Goal: Information Seeking & Learning: Stay updated

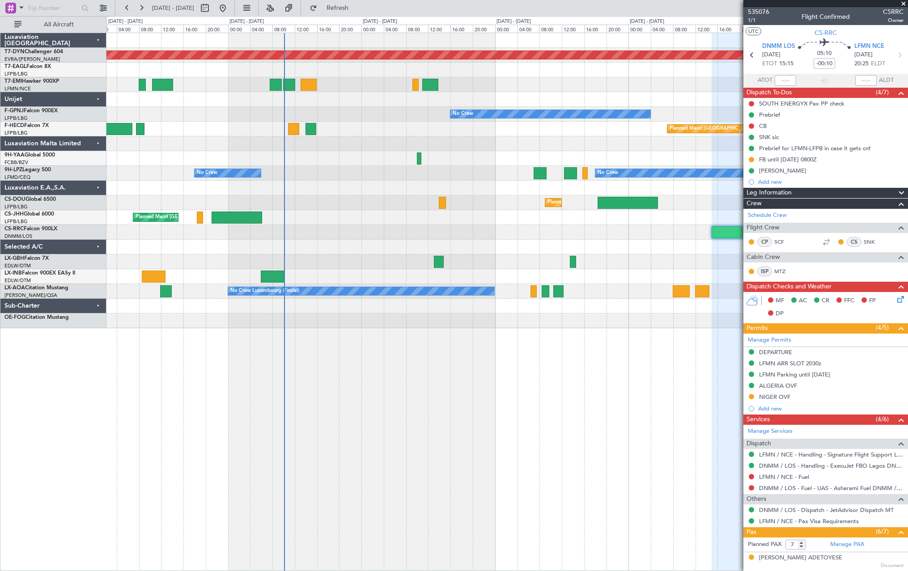
scroll to position [142, 0]
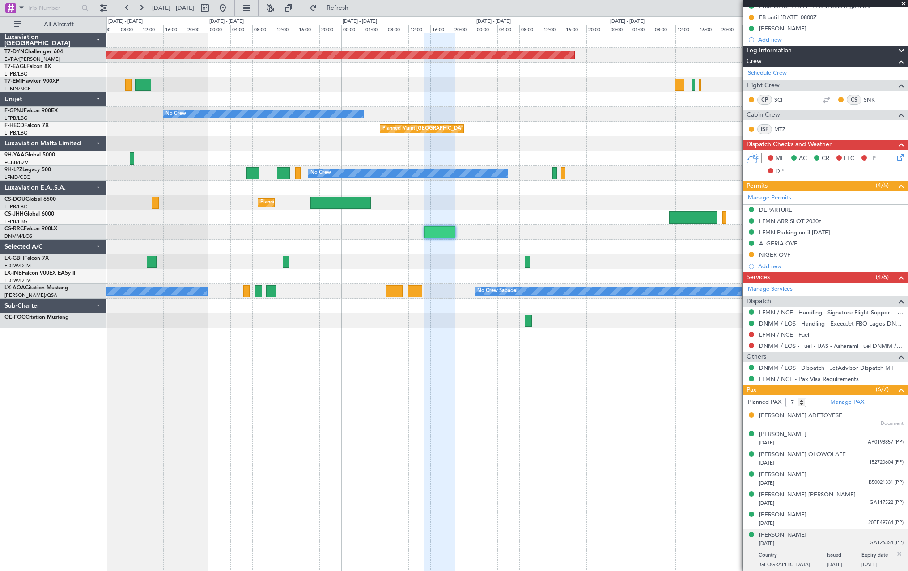
click at [264, 392] on div "Planned Maint [GEOGRAPHIC_DATA]-[GEOGRAPHIC_DATA] No Crew No Crew Planned Maint…" at bounding box center [507, 302] width 802 height 539
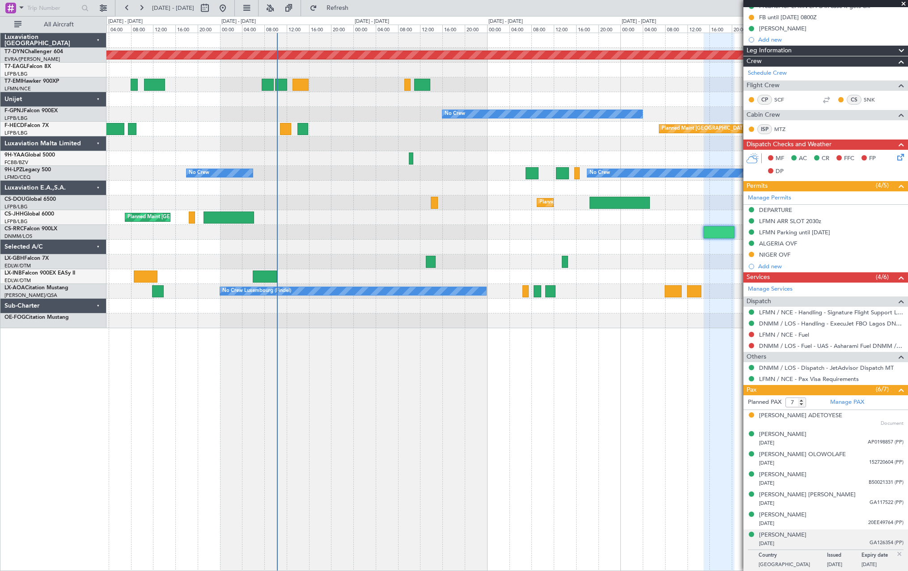
click at [533, 366] on div "Planned Maint [GEOGRAPHIC_DATA]-[GEOGRAPHIC_DATA] Planned Maint [US_STATE] ([GE…" at bounding box center [507, 302] width 802 height 539
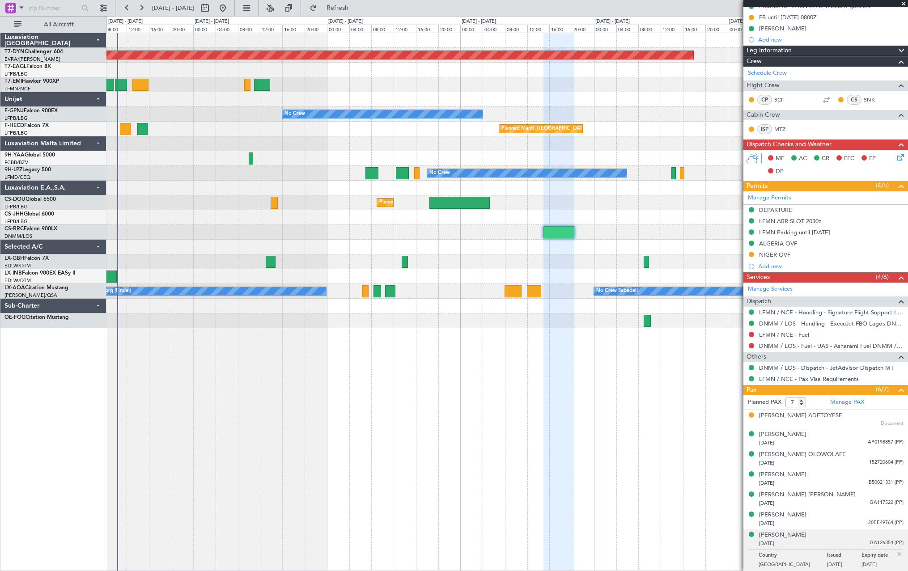
click at [263, 208] on div "Planned Maint [GEOGRAPHIC_DATA] ([GEOGRAPHIC_DATA])" at bounding box center [506, 203] width 801 height 15
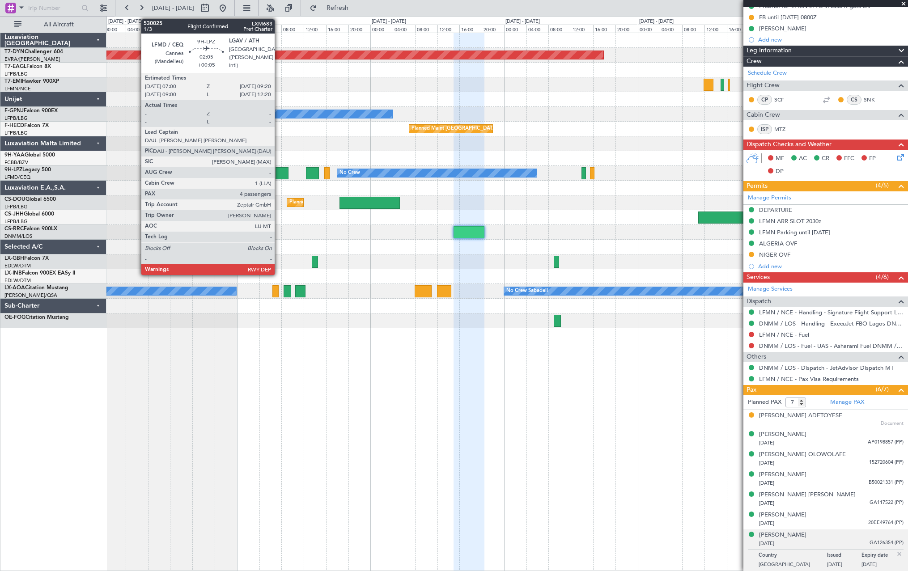
click at [279, 173] on div at bounding box center [282, 173] width 13 height 12
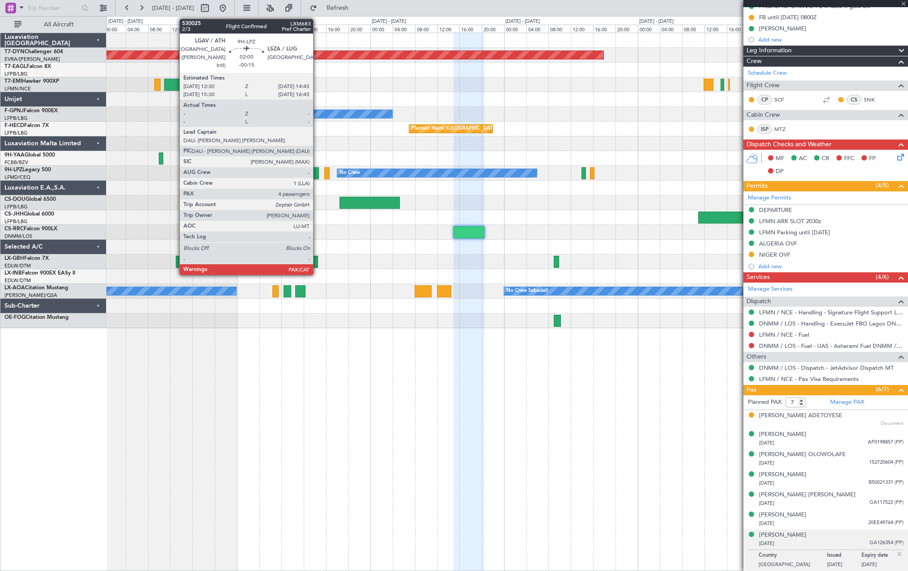
type input "+00:05"
type input "4"
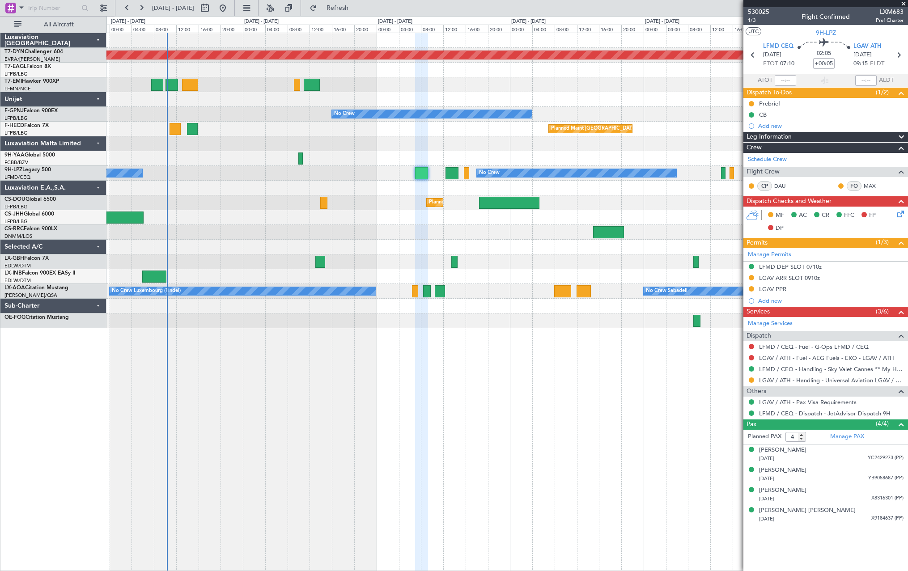
click at [405, 217] on div "Planned Maint [GEOGRAPHIC_DATA]-[GEOGRAPHIC_DATA] Planned Maint [US_STATE] ([GE…" at bounding box center [506, 180] width 801 height 295
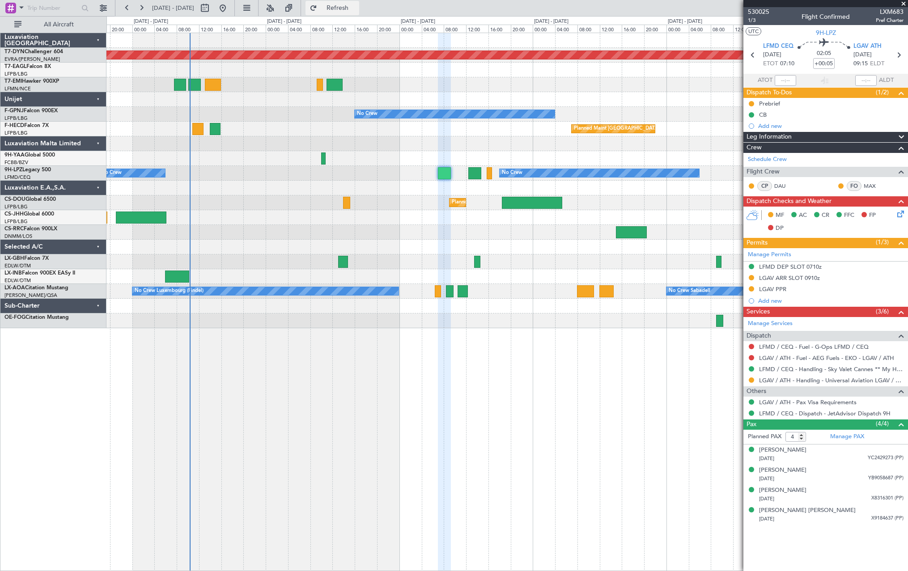
click at [359, 1] on button "Refresh" at bounding box center [333, 8] width 54 height 14
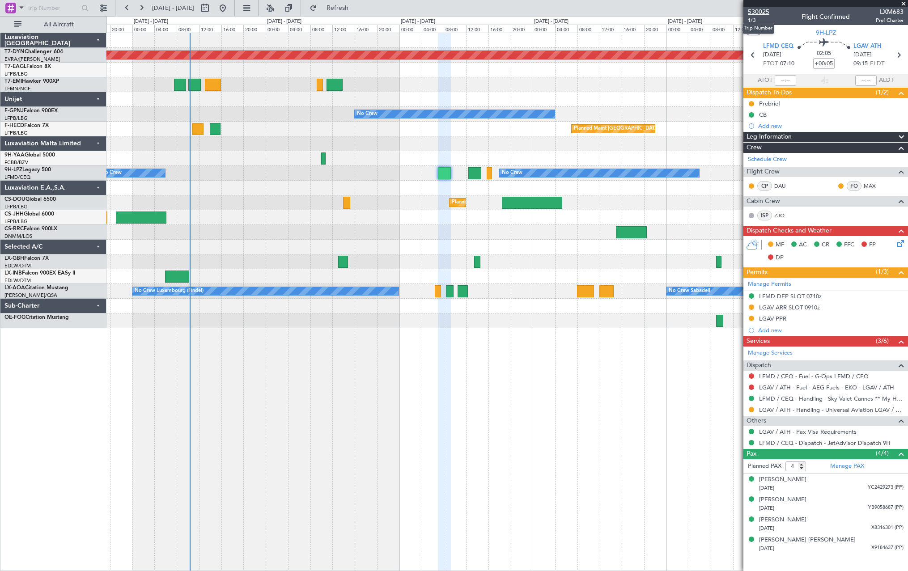
click at [760, 12] on span "530025" at bounding box center [758, 11] width 21 height 9
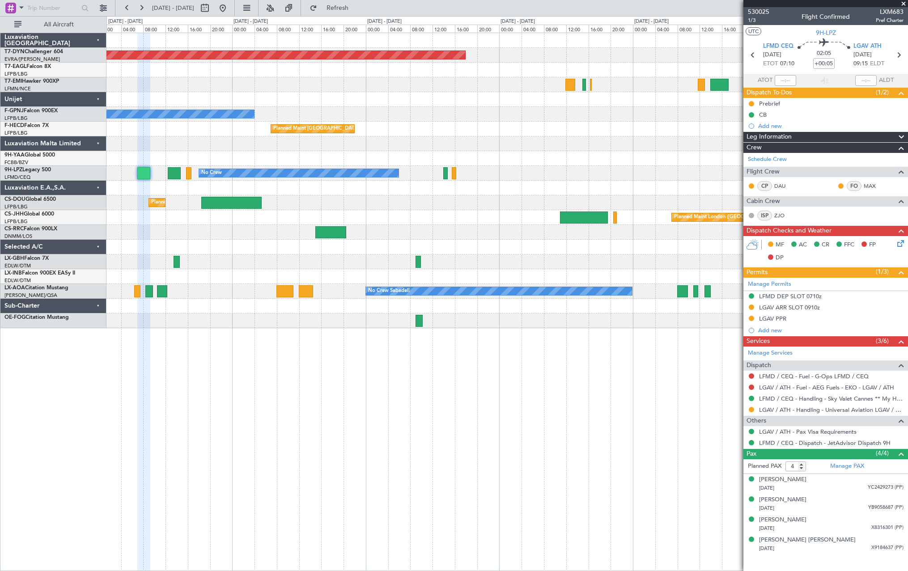
click at [170, 234] on div at bounding box center [506, 232] width 801 height 15
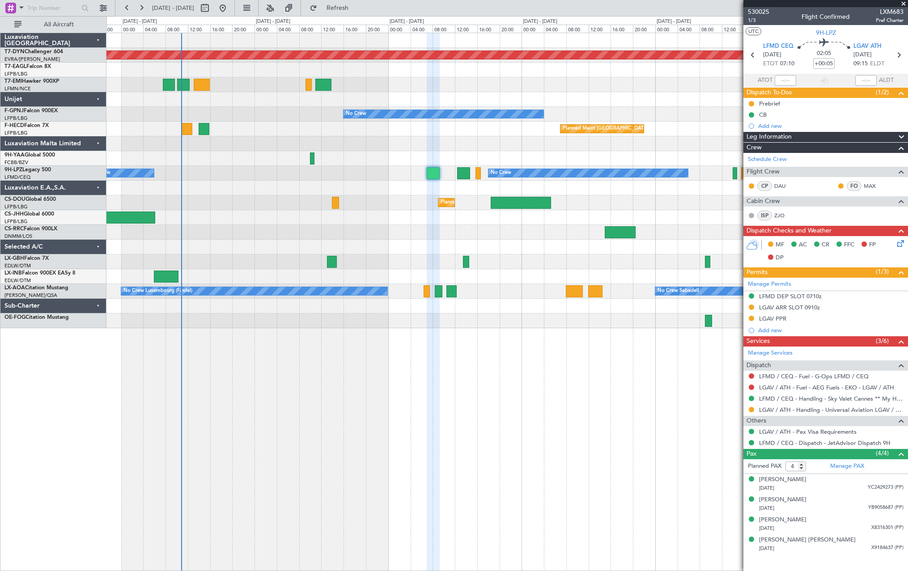
click at [545, 238] on div at bounding box center [506, 232] width 801 height 15
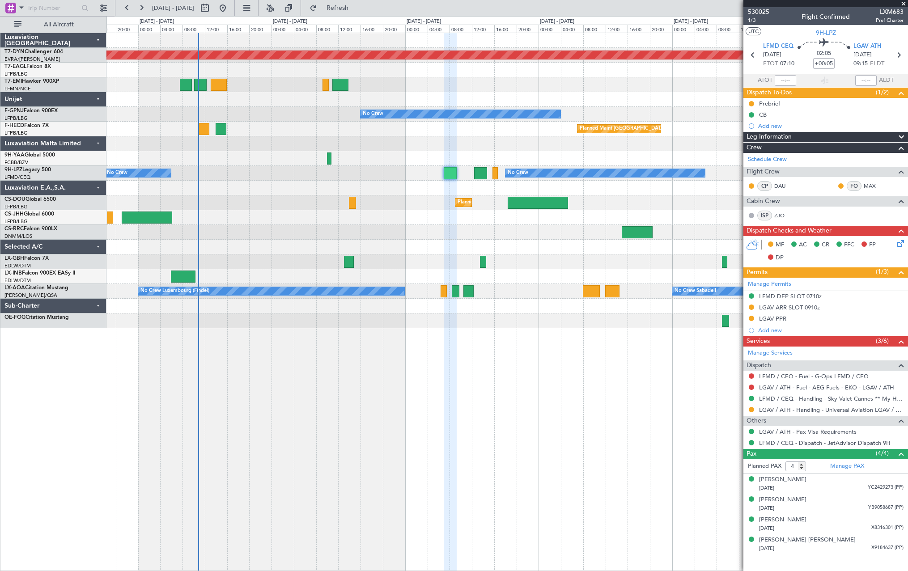
click at [345, 234] on div "Planned Maint Lagos ([PERSON_NAME])" at bounding box center [506, 232] width 801 height 15
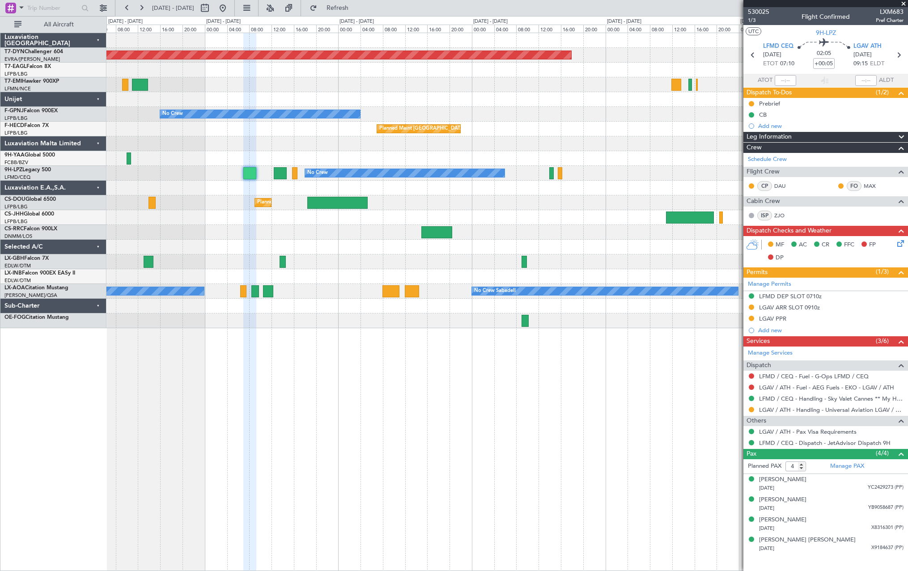
click at [339, 280] on div "Planned Maint [GEOGRAPHIC_DATA]-[GEOGRAPHIC_DATA] No Crew No Crew Planned Maint…" at bounding box center [506, 180] width 801 height 295
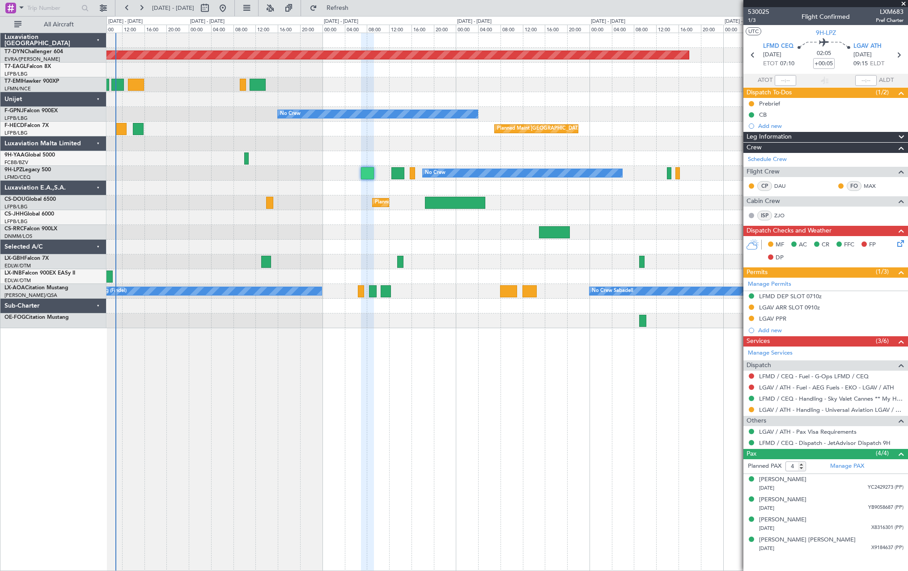
click at [549, 272] on div "Planned Maint [GEOGRAPHIC_DATA]-[GEOGRAPHIC_DATA] Planned Maint [US_STATE] ([GE…" at bounding box center [506, 180] width 801 height 295
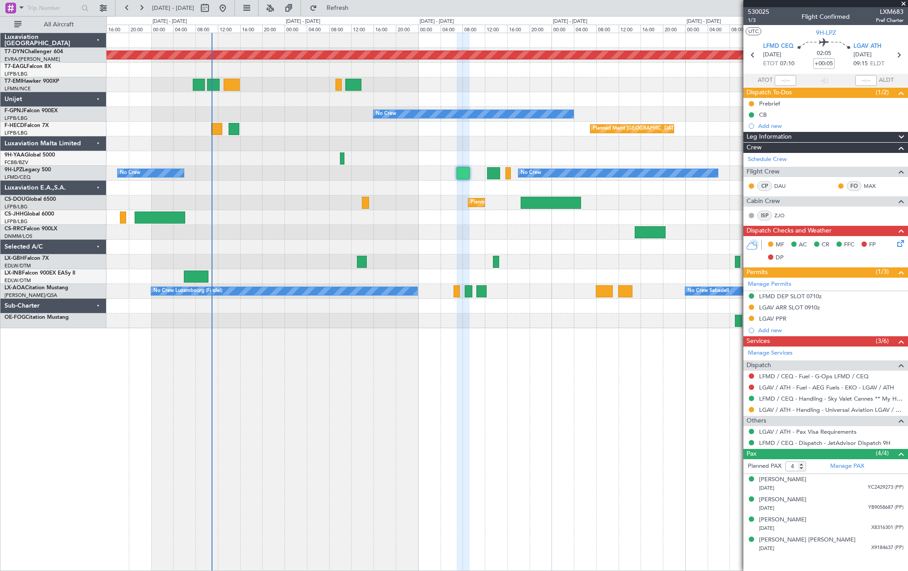
click at [429, 233] on div "Planned Maint Lagos ([PERSON_NAME])" at bounding box center [506, 232] width 801 height 15
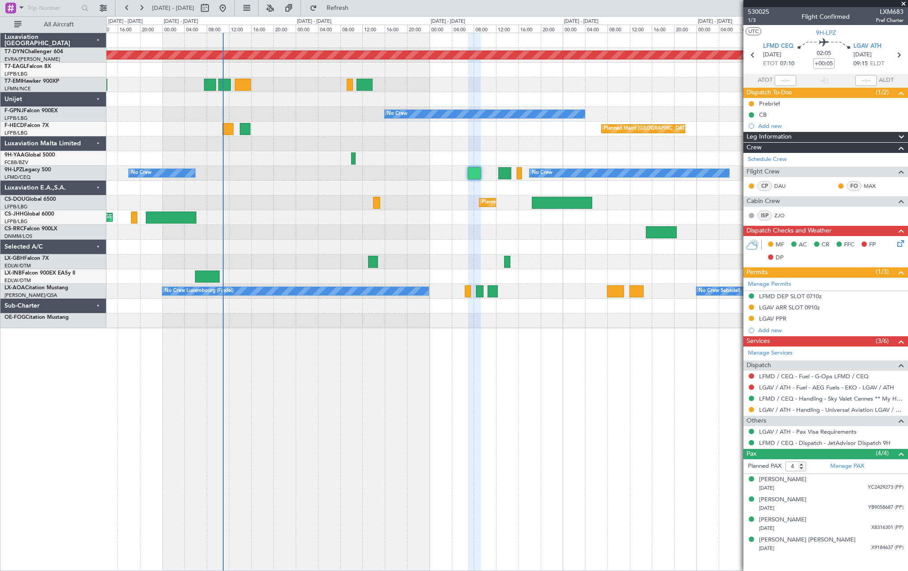
click at [440, 230] on div "Planned Maint Lagos ([PERSON_NAME])" at bounding box center [506, 232] width 801 height 15
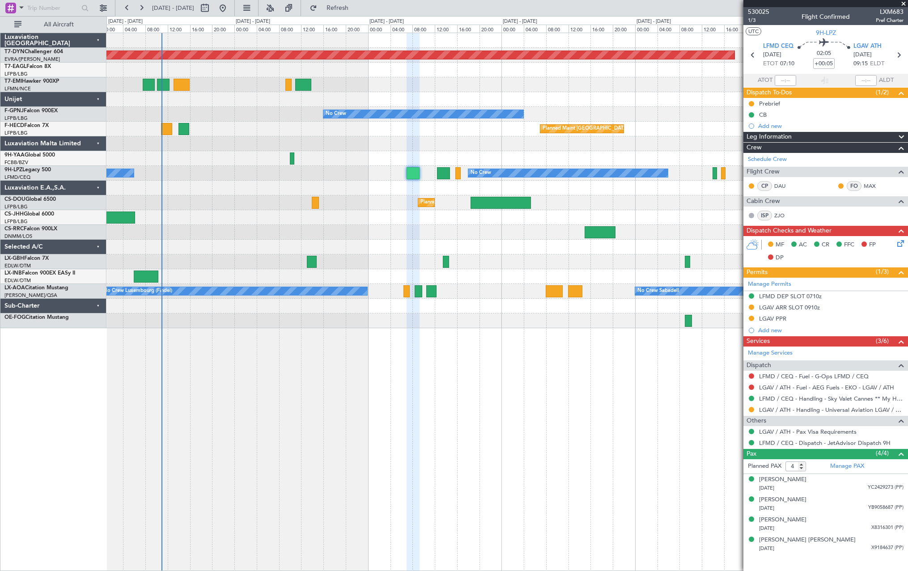
click at [389, 239] on div at bounding box center [506, 232] width 801 height 15
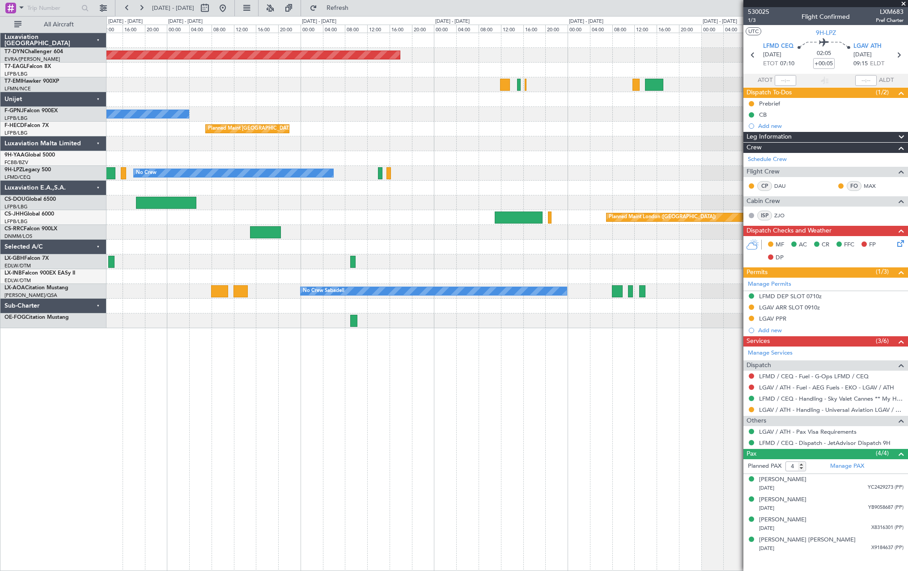
click at [209, 371] on div "Planned Maint [GEOGRAPHIC_DATA]-[GEOGRAPHIC_DATA] Planned Maint Geneva ([GEOGRA…" at bounding box center [507, 302] width 802 height 539
click at [213, 228] on div at bounding box center [506, 232] width 801 height 15
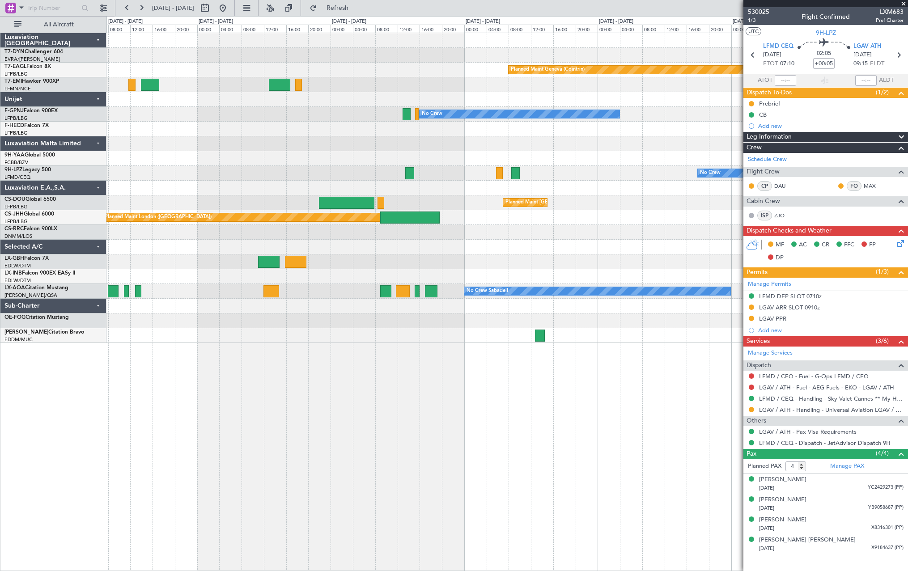
click at [247, 249] on div at bounding box center [506, 247] width 801 height 15
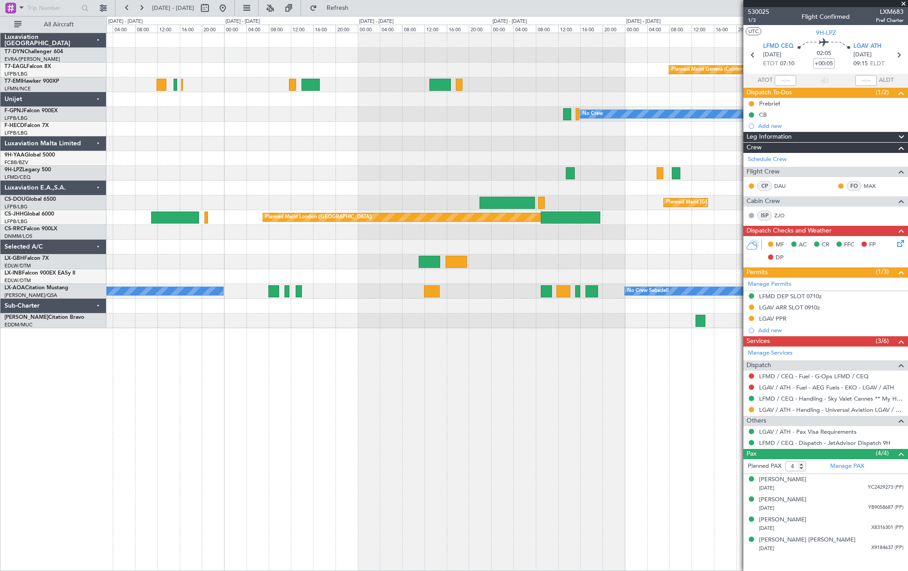
click at [673, 239] on div "Planned Maint [GEOGRAPHIC_DATA]-[GEOGRAPHIC_DATA] Planned Maint Geneva ([GEOGRA…" at bounding box center [506, 180] width 801 height 295
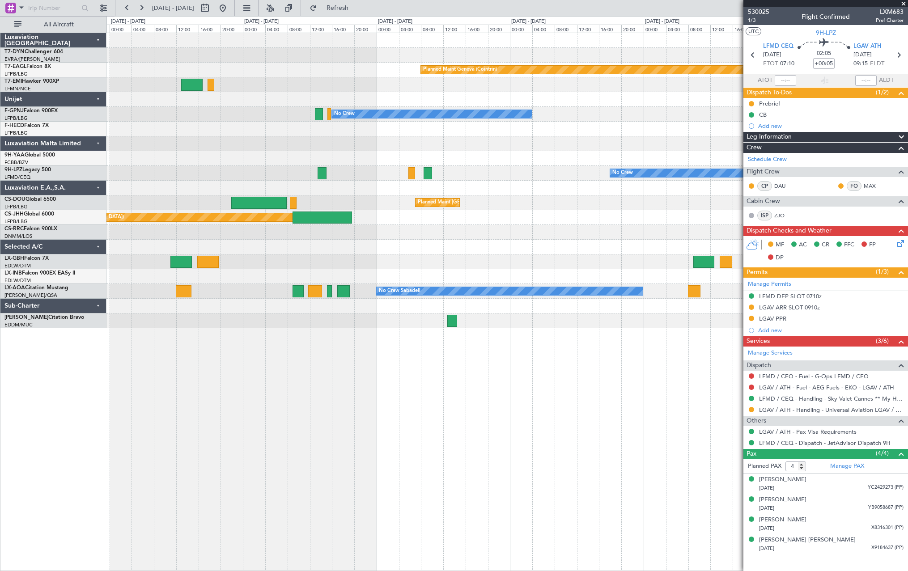
click at [361, 259] on div "Planned Maint Geneva (Cointrin) No Crew No Crew Planned Maint [GEOGRAPHIC_DATA]…" at bounding box center [506, 180] width 801 height 295
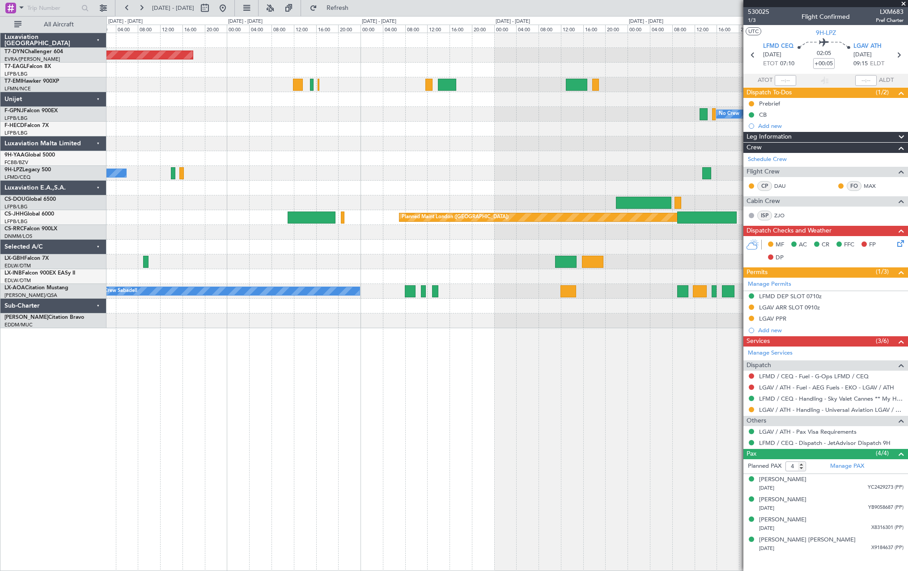
click at [728, 237] on div at bounding box center [506, 232] width 801 height 15
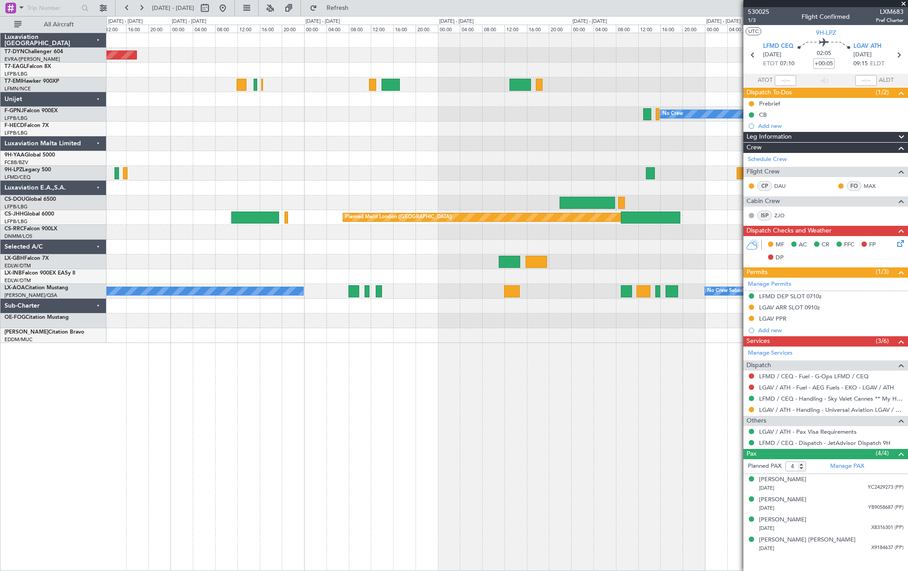
click at [94, 265] on div "Planned Maint [GEOGRAPHIC_DATA]-[GEOGRAPHIC_DATA] Planned Maint Geneva ([GEOGRA…" at bounding box center [454, 293] width 908 height 555
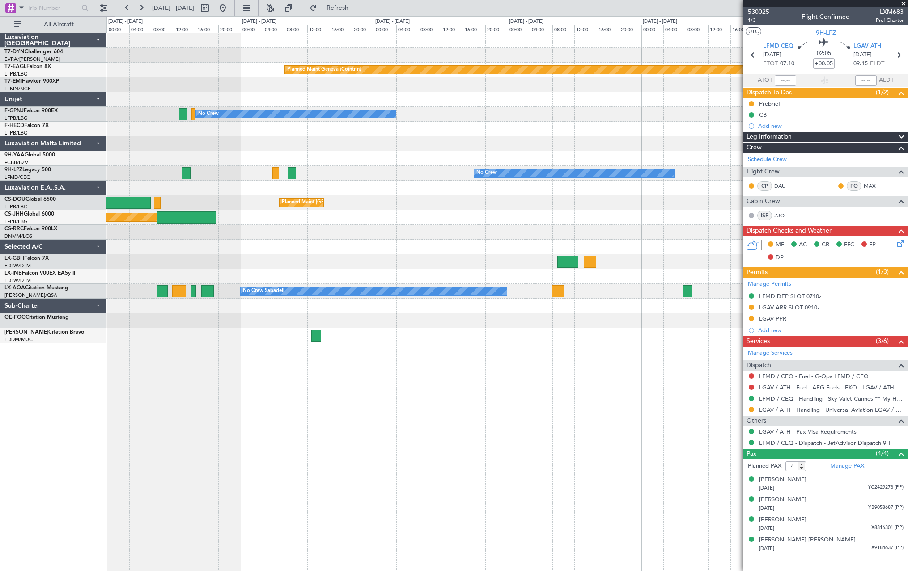
click at [216, 270] on div "Planned Maint Geneva (Cointrin) No Crew No Crew No Crew Planned Maint [GEOGRAPH…" at bounding box center [506, 188] width 801 height 310
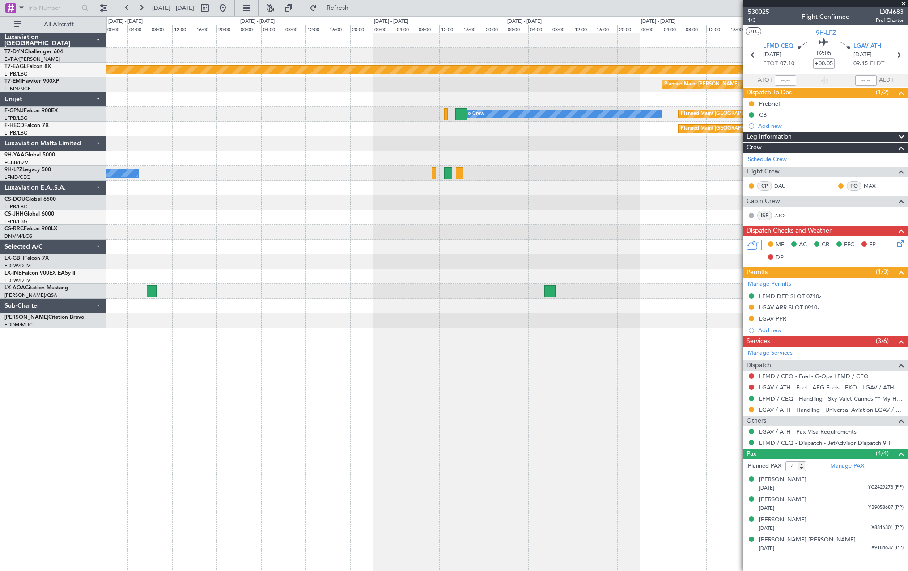
click at [144, 251] on div "Planned Maint Geneva (Cointrin) Planned Maint [PERSON_NAME] No Crew Planned Mai…" at bounding box center [506, 180] width 801 height 295
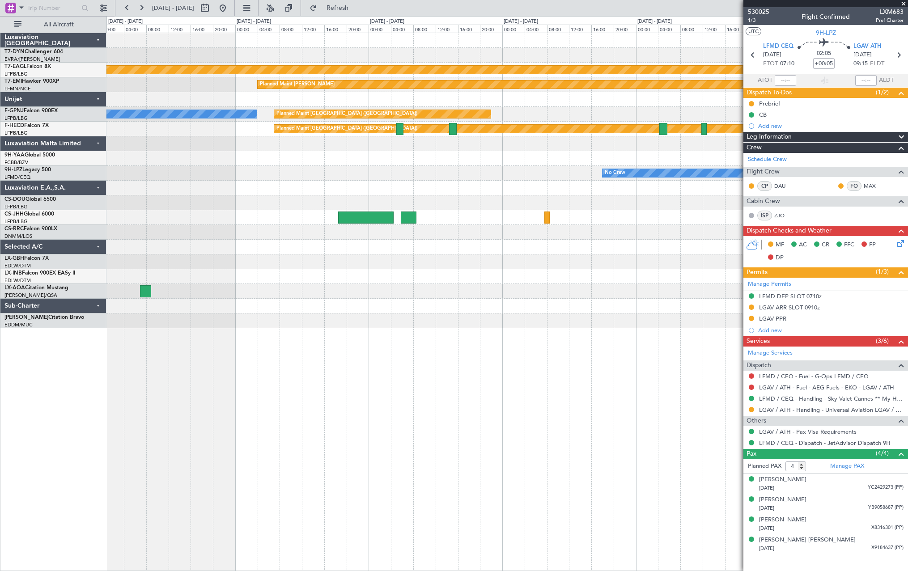
click at [106, 230] on div "Planned Maint Geneva (Cointrin) Planned Maint [PERSON_NAME] No Crew Planned Mai…" at bounding box center [454, 293] width 908 height 555
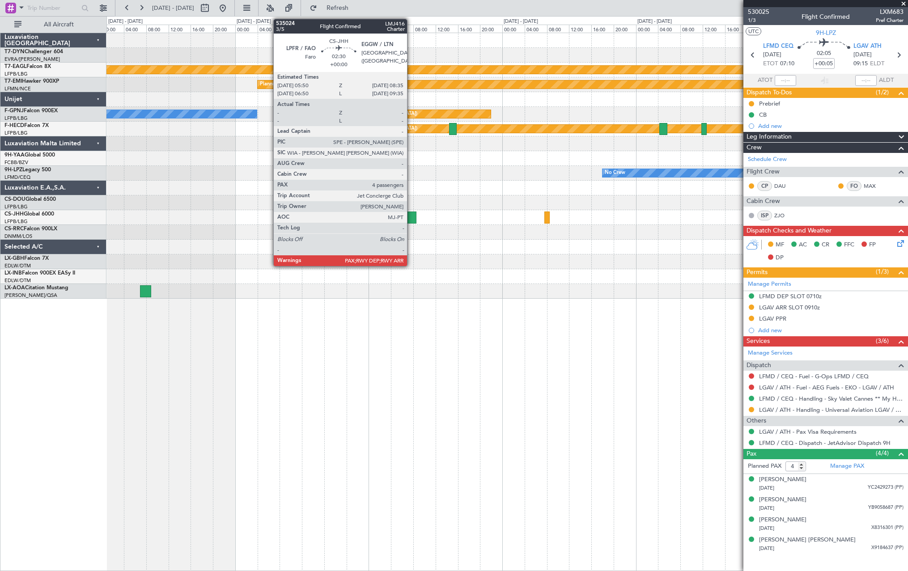
click at [411, 216] on div at bounding box center [409, 218] width 16 height 12
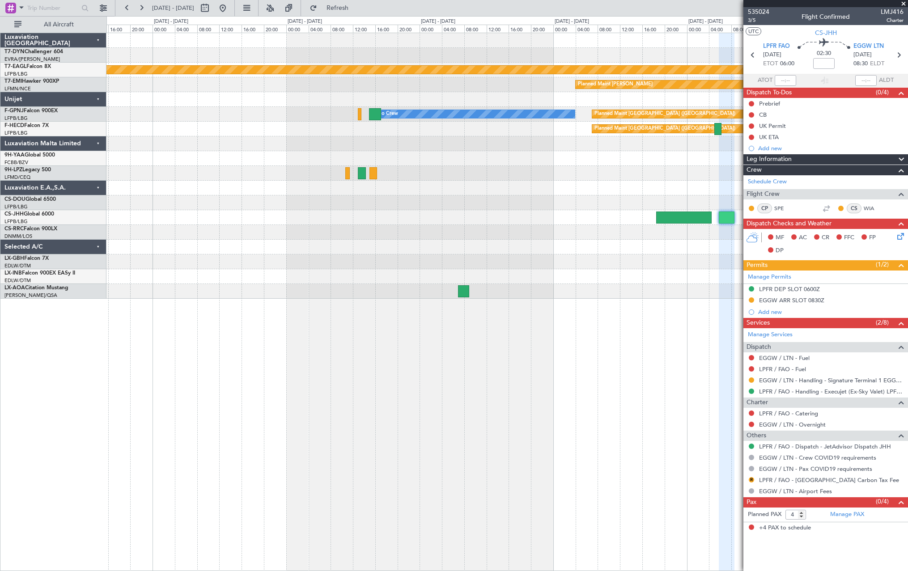
click at [616, 221] on div "Planned Maint Geneva (Cointrin) Planned Maint [PERSON_NAME] Planned Maint [GEOG…" at bounding box center [506, 166] width 801 height 266
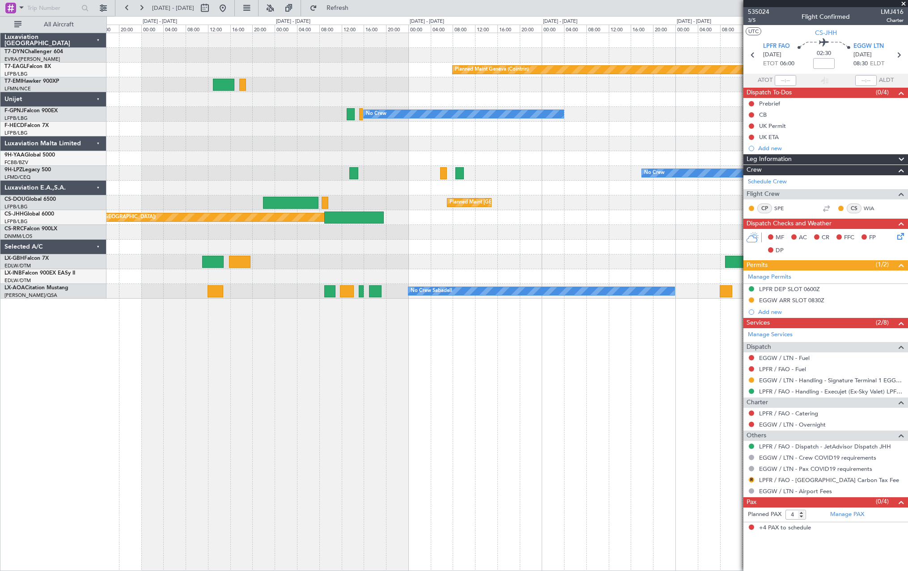
click at [588, 204] on div "Planned Maint Geneva (Cointrin) No Crew No Crew Planned Maint [GEOGRAPHIC_DATA]…" at bounding box center [506, 166] width 801 height 266
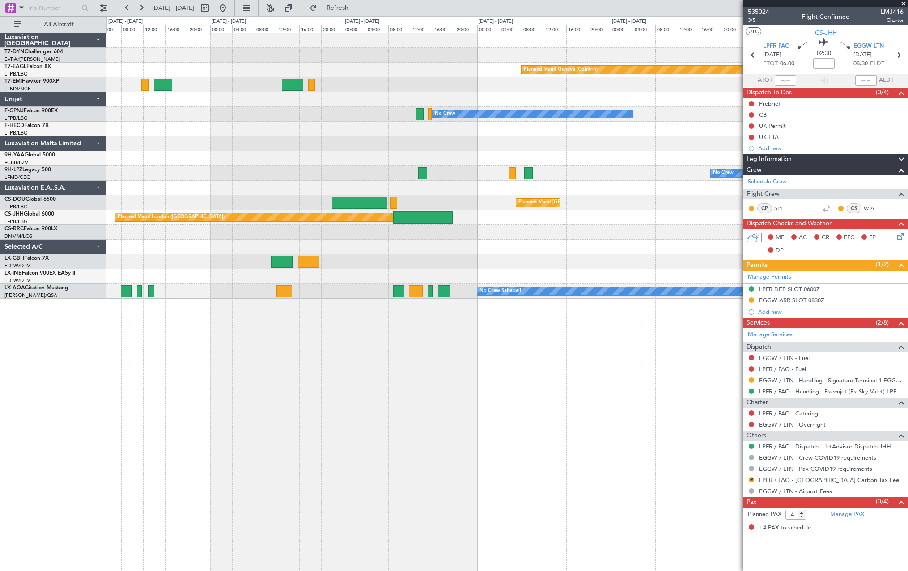
click at [627, 211] on div "Planned Maint [GEOGRAPHIC_DATA]-[GEOGRAPHIC_DATA] Planned Maint Geneva ([GEOGRA…" at bounding box center [506, 166] width 801 height 266
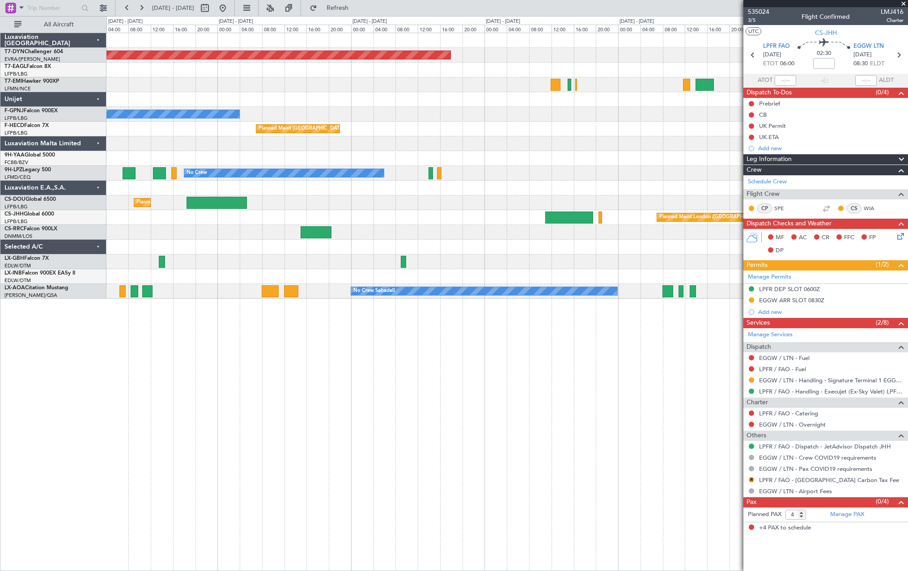
click at [540, 221] on div "Planned Maint [GEOGRAPHIC_DATA]-[GEOGRAPHIC_DATA] Planned Maint Geneva ([GEOGRA…" at bounding box center [506, 166] width 801 height 266
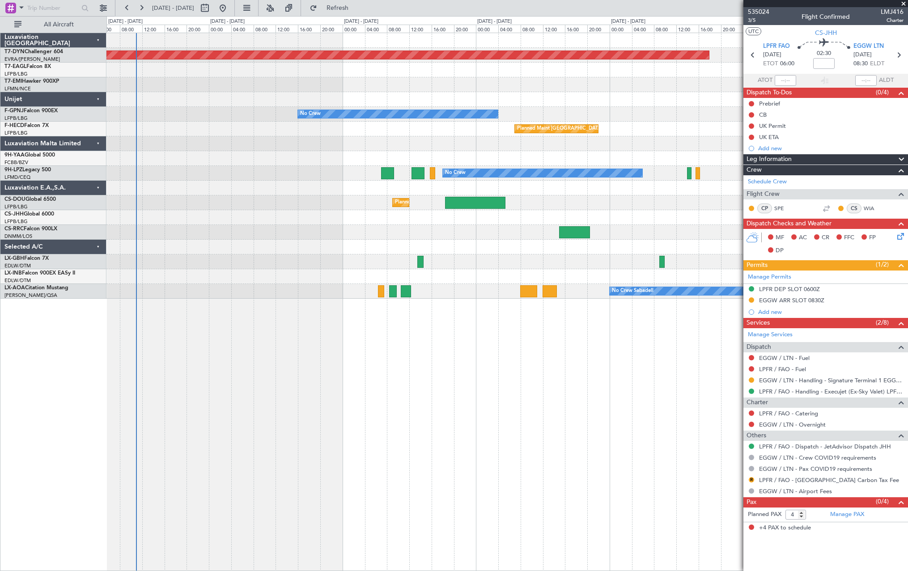
click at [612, 203] on div "Planned Maint [GEOGRAPHIC_DATA]-[GEOGRAPHIC_DATA] Planned Maint [US_STATE] ([GE…" at bounding box center [506, 166] width 801 height 266
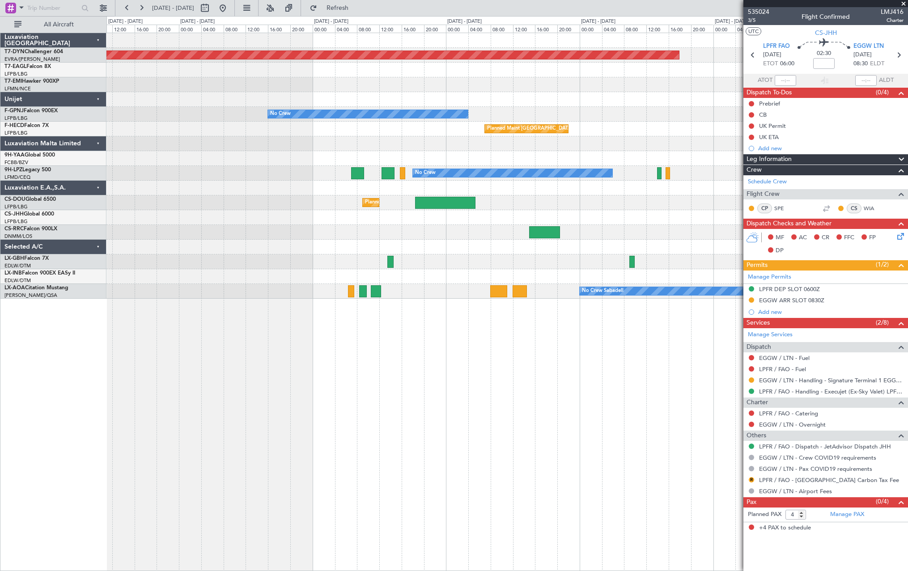
click at [211, 234] on div "Planned Maint [GEOGRAPHIC_DATA]-[GEOGRAPHIC_DATA] Planned Maint [US_STATE] ([GE…" at bounding box center [506, 166] width 801 height 266
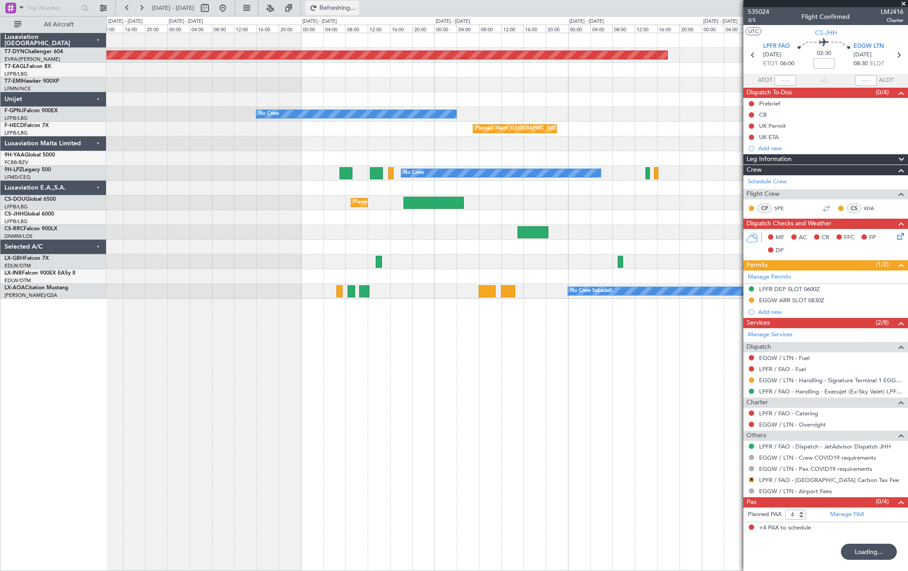
click at [350, 11] on span "Refreshing..." at bounding box center [338, 8] width 38 height 6
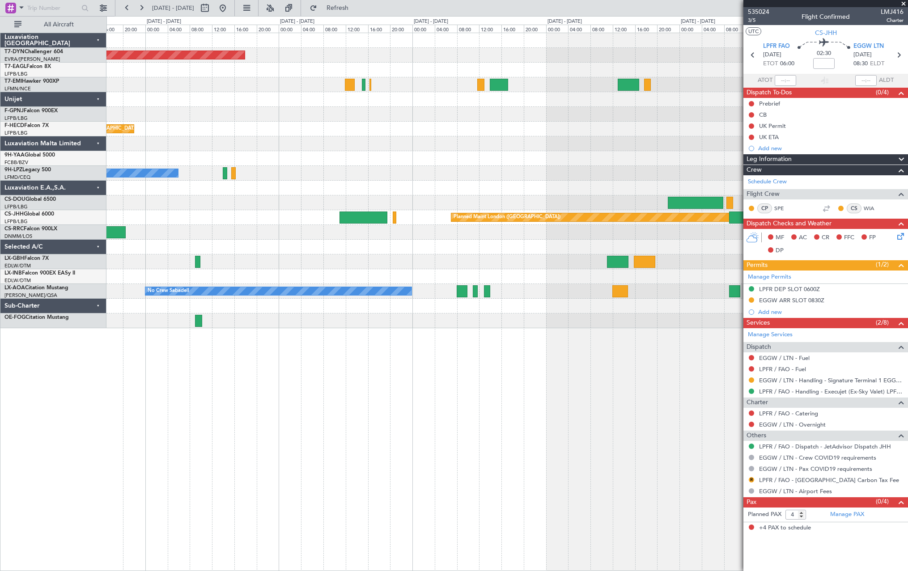
click at [240, 272] on div "Planned Maint [GEOGRAPHIC_DATA]-[GEOGRAPHIC_DATA] Planned Maint Geneva ([GEOGRA…" at bounding box center [506, 180] width 801 height 295
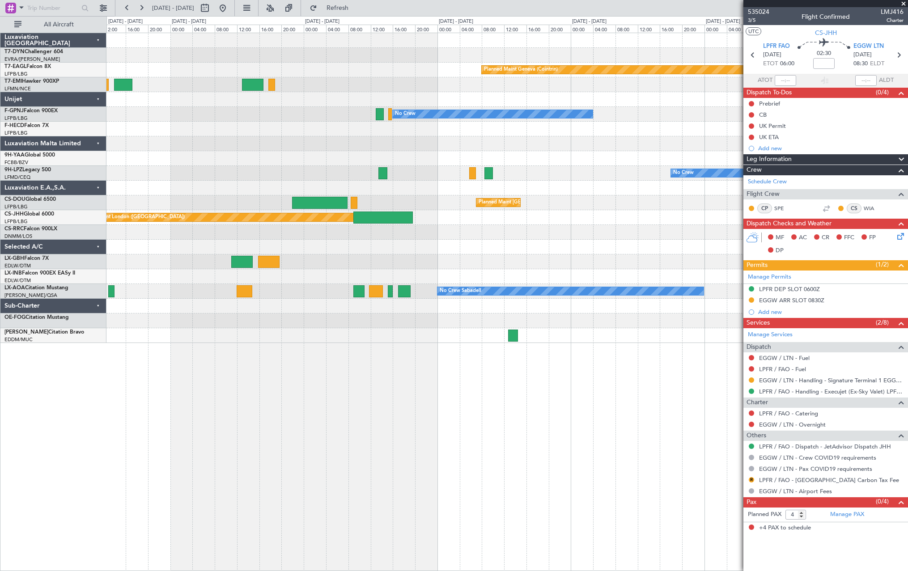
click at [227, 251] on div at bounding box center [506, 247] width 801 height 15
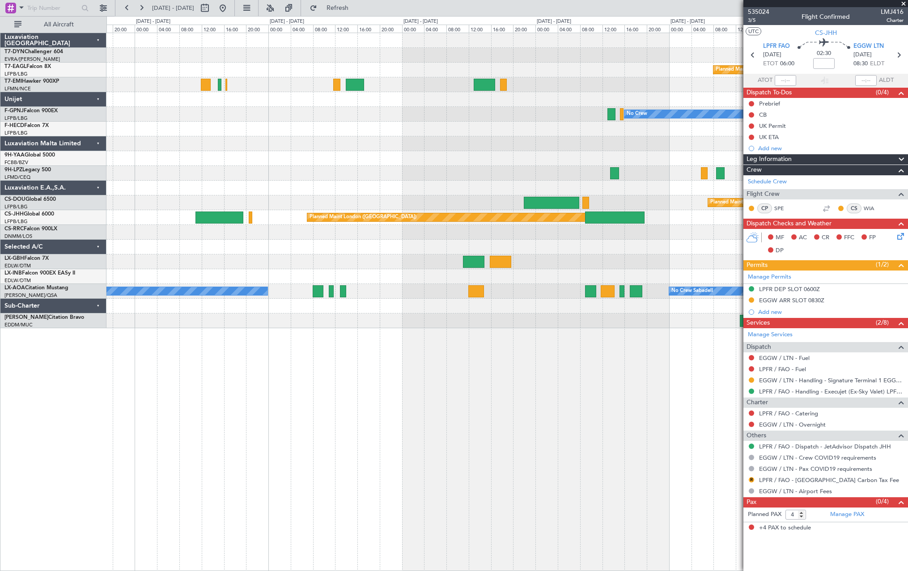
click at [722, 261] on div "Planned Maint [GEOGRAPHIC_DATA]-[GEOGRAPHIC_DATA] Planned Maint Geneva ([GEOGRA…" at bounding box center [506, 180] width 801 height 295
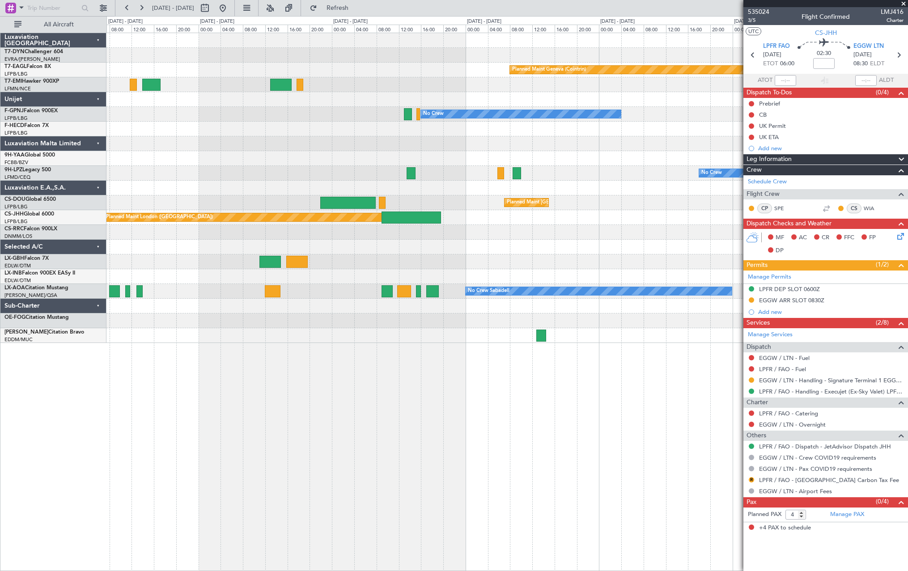
click at [173, 264] on div "Planned Maint Geneva (Cointrin) No Crew No Crew Planned Maint [GEOGRAPHIC_DATA]…" at bounding box center [506, 188] width 801 height 310
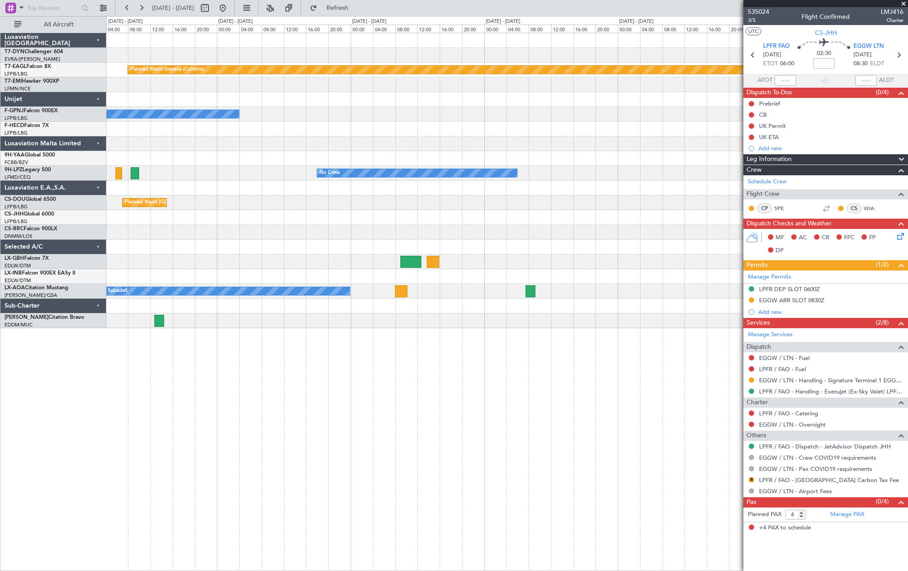
click at [398, 246] on div at bounding box center [506, 247] width 801 height 15
